Goal: Information Seeking & Learning: Find specific fact

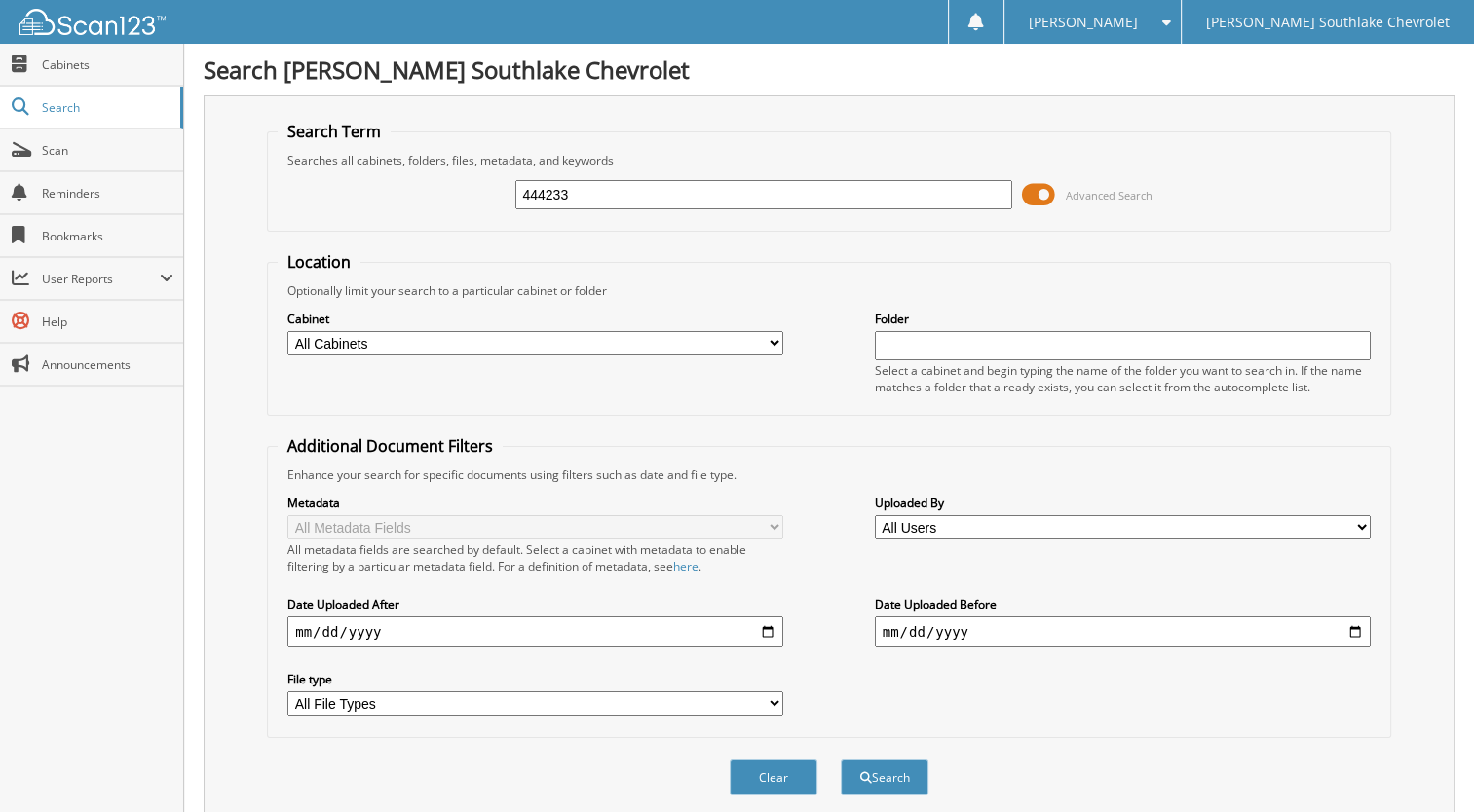
type input "444233"
click at [841, 760] on button "Search" at bounding box center [884, 777] width 88 height 36
click at [595, 196] on input "444233" at bounding box center [763, 195] width 496 height 30
type input "446135"
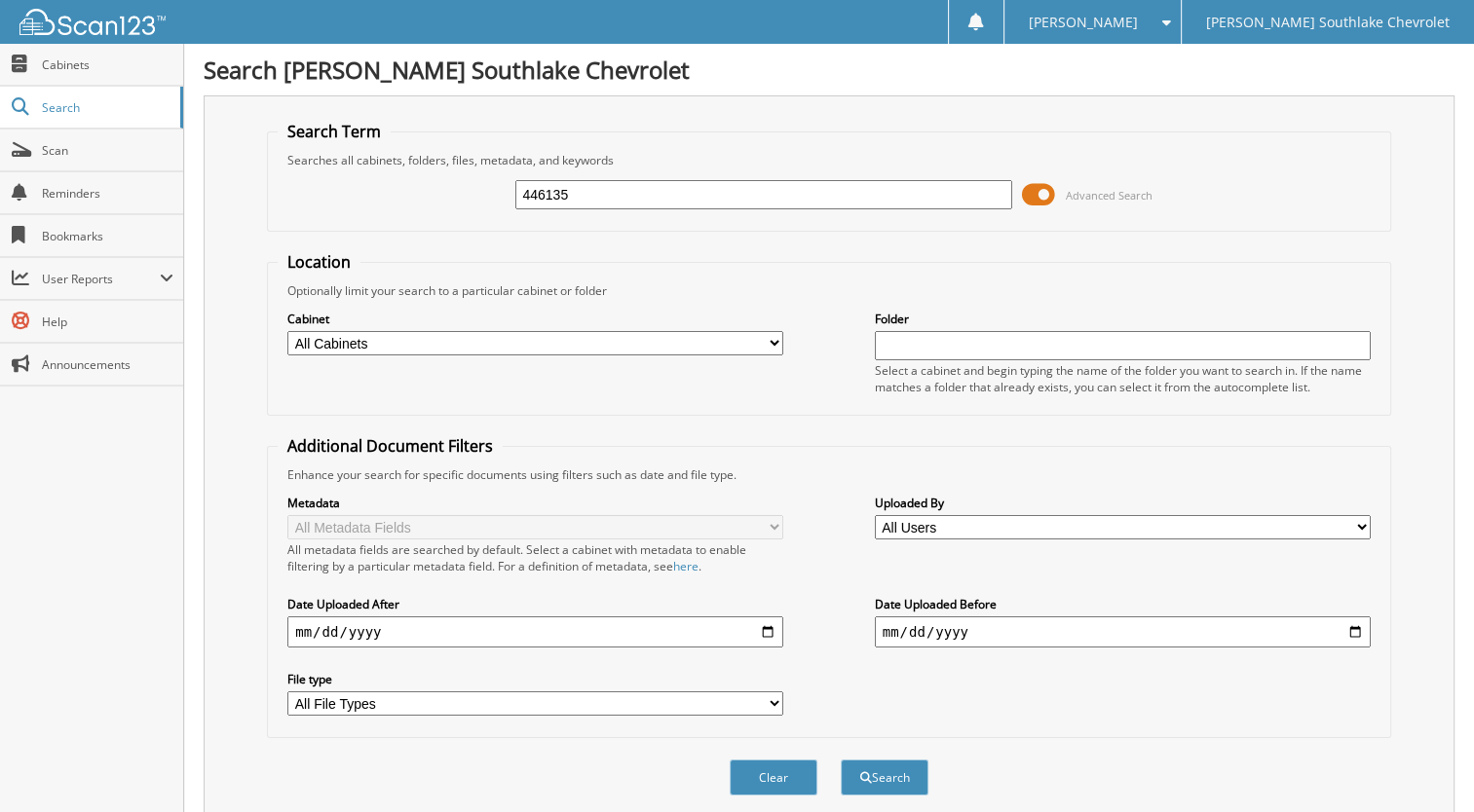
click at [841, 760] on button "Search" at bounding box center [884, 777] width 88 height 36
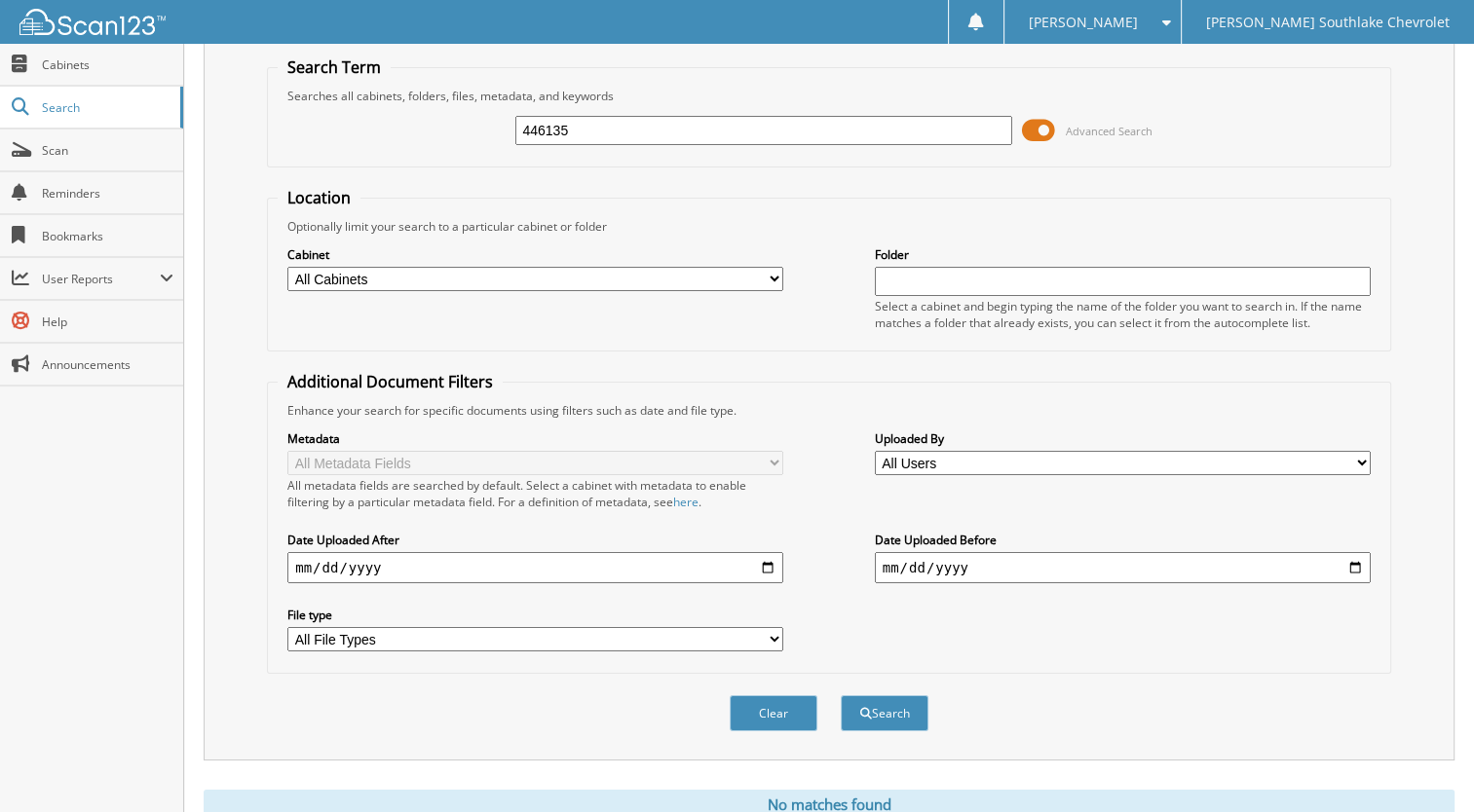
scroll to position [122, 0]
